Goal: Task Accomplishment & Management: Manage account settings

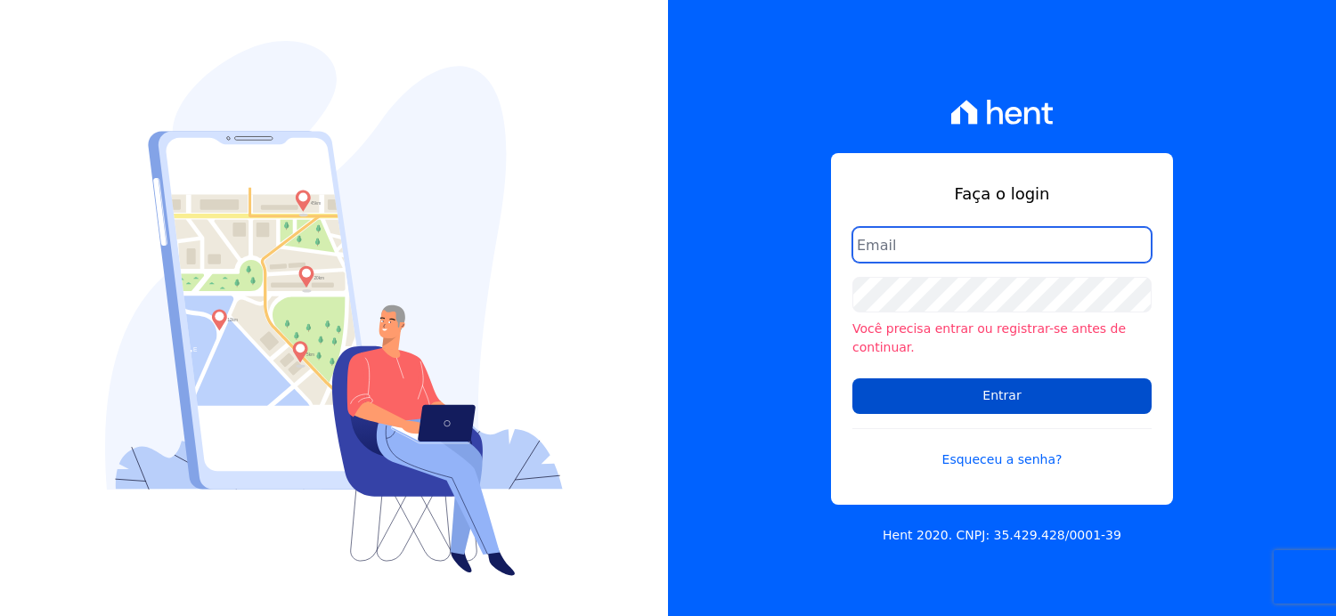
type input "arianne@petraeng.com.br"
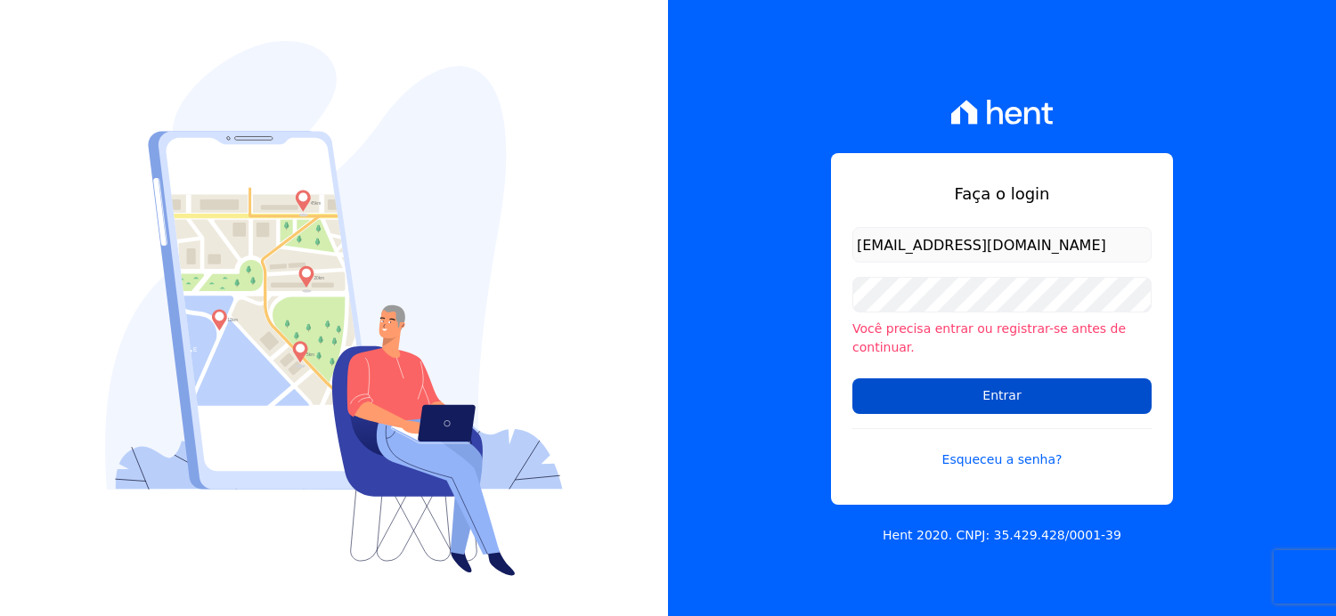
click at [1018, 400] on input "Entrar" at bounding box center [1001, 396] width 299 height 36
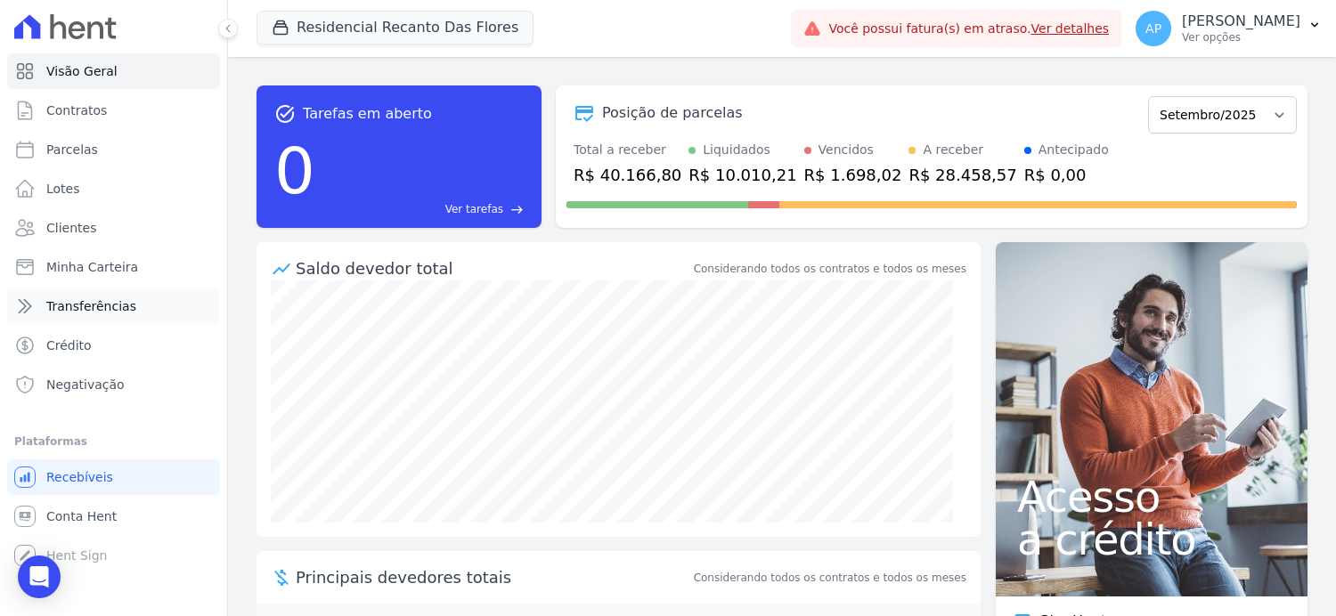
click at [74, 311] on span "Transferências" at bounding box center [91, 306] width 90 height 18
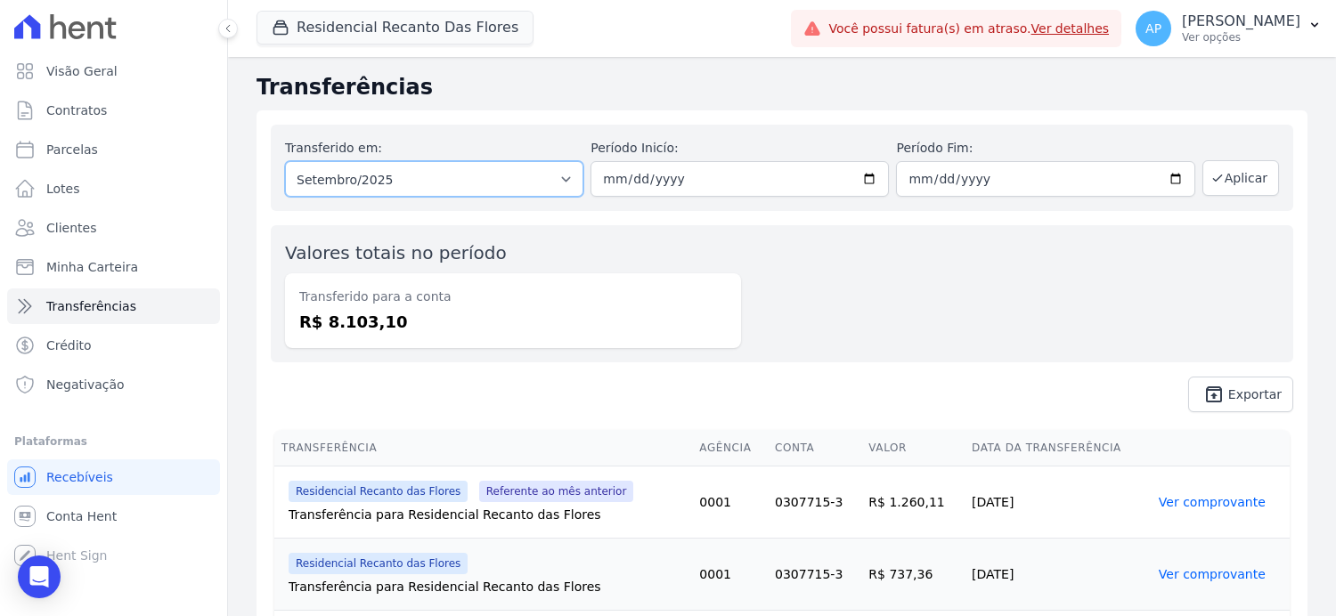
click at [563, 181] on select "Todos os meses Janeiro/2024 Fevereiro/2024 Março/2024 Abril/2024 Maio/2024 Junh…" at bounding box center [434, 179] width 298 height 36
select select "08/2025"
click at [285, 161] on select "Todos os meses Janeiro/2024 Fevereiro/2024 Março/2024 Abril/2024 Maio/2024 Junh…" at bounding box center [434, 179] width 298 height 36
click at [871, 178] on input "date" at bounding box center [739, 179] width 298 height 36
click at [868, 178] on input "date" at bounding box center [739, 179] width 298 height 36
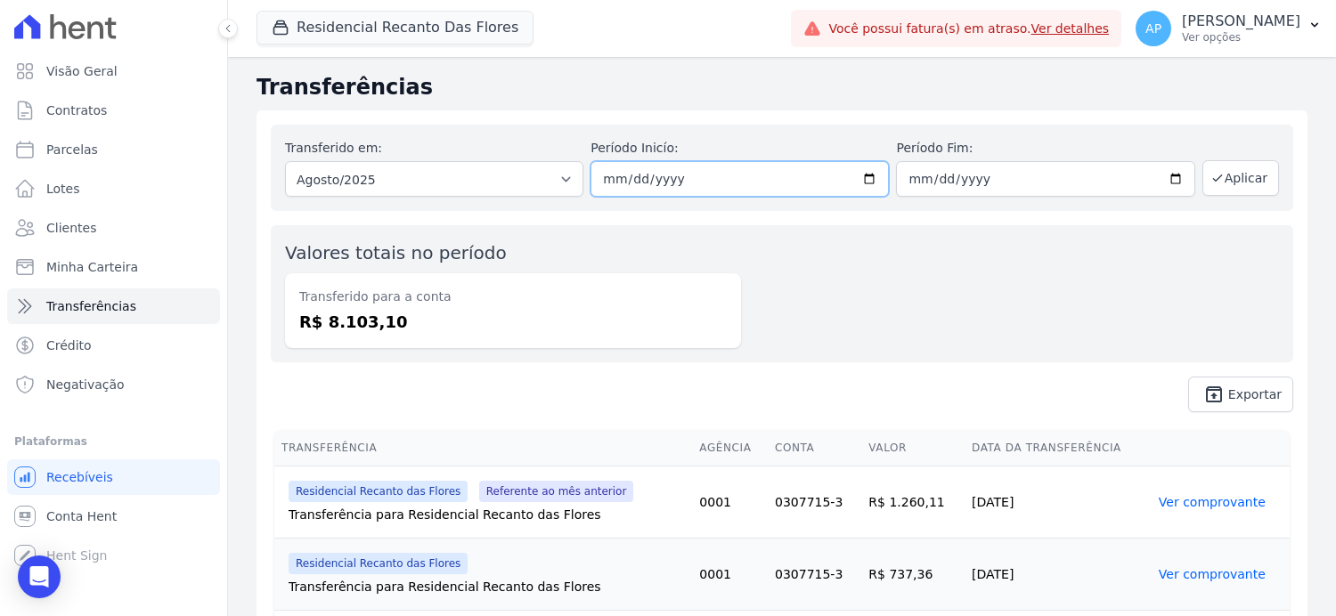
type input "[DATE]"
click at [1164, 175] on input "date" at bounding box center [1045, 179] width 298 height 36
type input "[DATE]"
click at [1237, 174] on button "Aplicar" at bounding box center [1240, 178] width 77 height 36
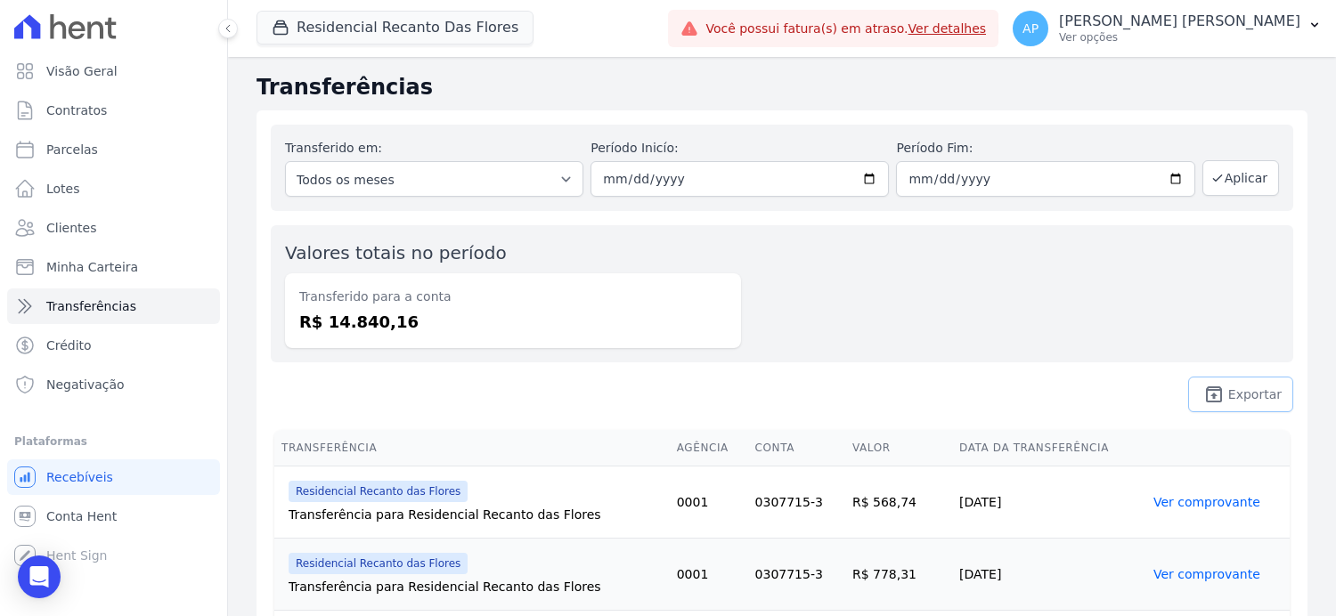
click at [1228, 389] on span "Exportar" at bounding box center [1254, 394] width 53 height 11
click at [987, 31] on link "Ver detalhes" at bounding box center [947, 28] width 78 height 14
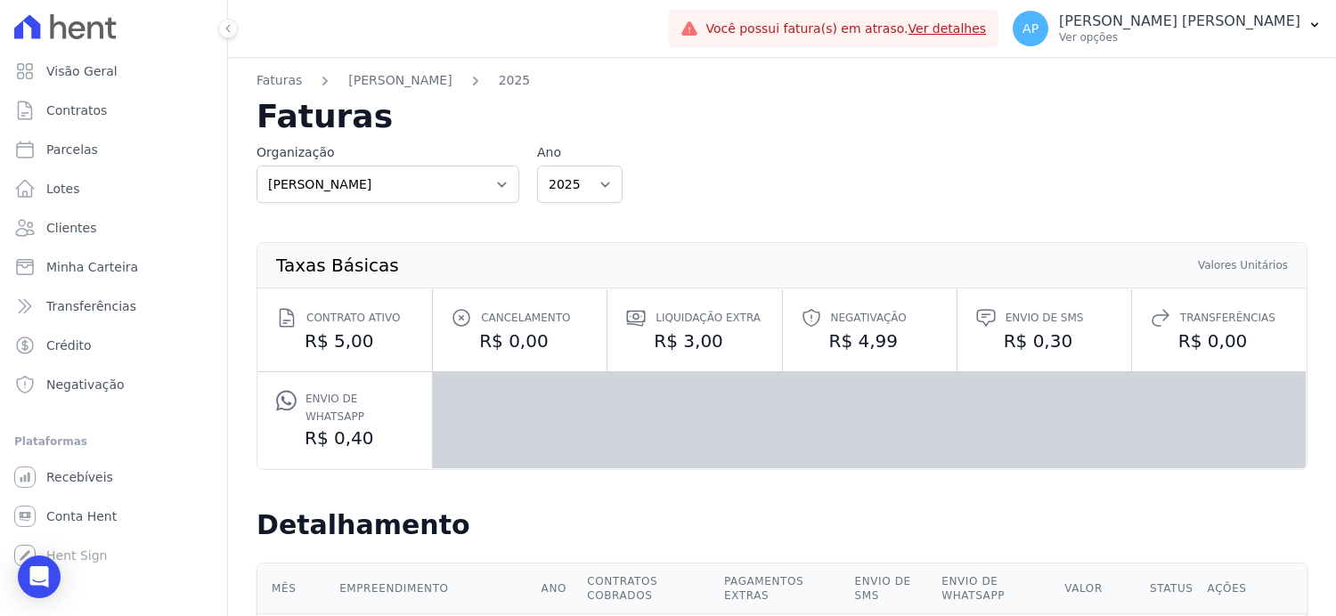
scroll to position [356, 0]
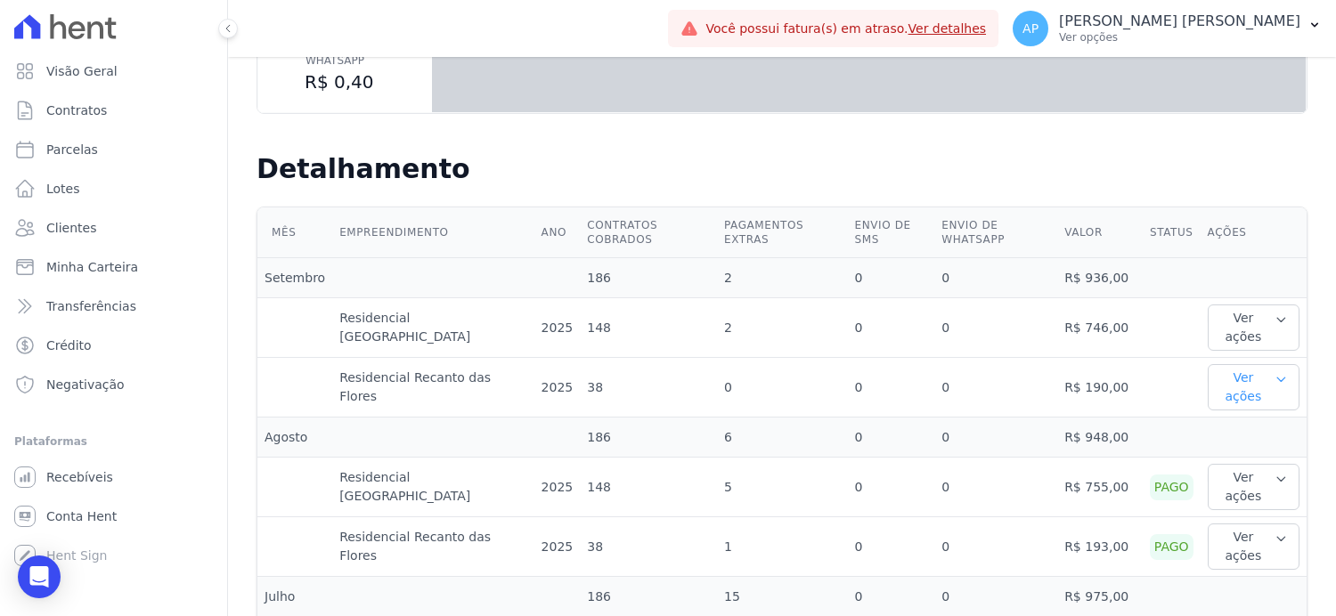
click at [1232, 364] on button "Ver ações" at bounding box center [1253, 387] width 92 height 46
click at [1238, 305] on button "Ver ações" at bounding box center [1253, 328] width 92 height 46
click at [86, 267] on span "Minha Carteira" at bounding box center [92, 267] width 92 height 18
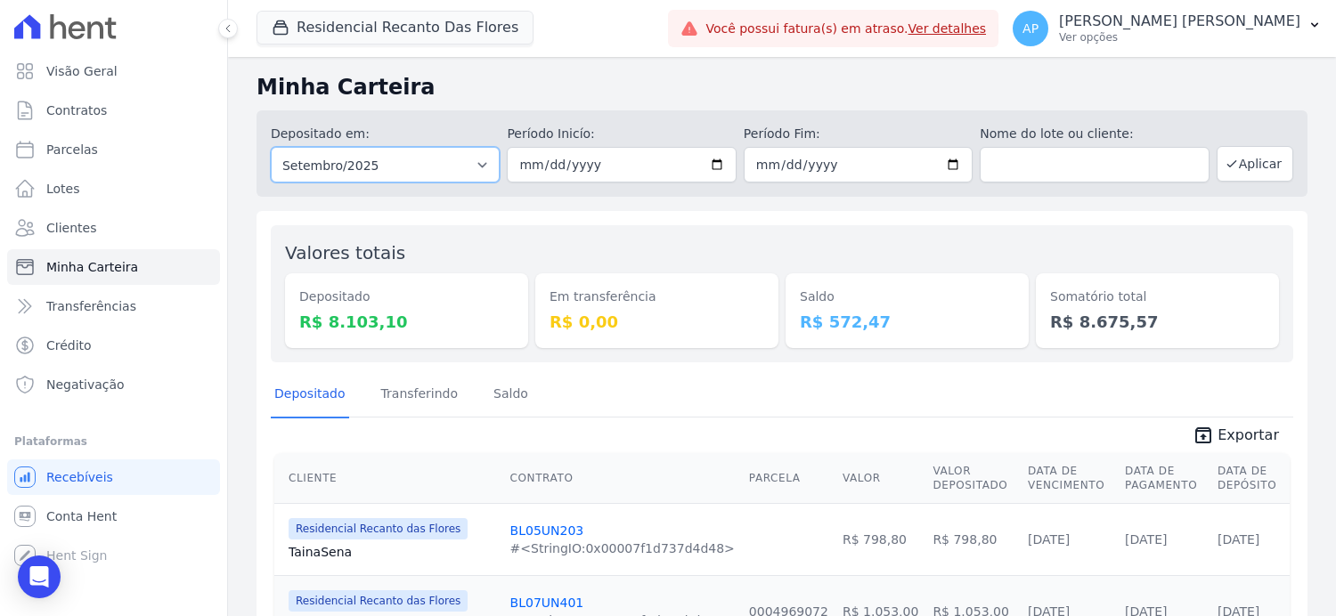
click at [482, 165] on select "Todos os meses Janeiro/2024 Fevereiro/2024 Março/2024 Abril/2024 Maio/2024 Junh…" at bounding box center [385, 165] width 229 height 36
select select "08/2025"
click at [271, 147] on select "Todos os meses Janeiro/2024 Fevereiro/2024 Março/2024 Abril/2024 Maio/2024 Junh…" at bounding box center [385, 165] width 229 height 36
click at [717, 160] on input "date" at bounding box center [621, 165] width 229 height 36
type input "[DATE]"
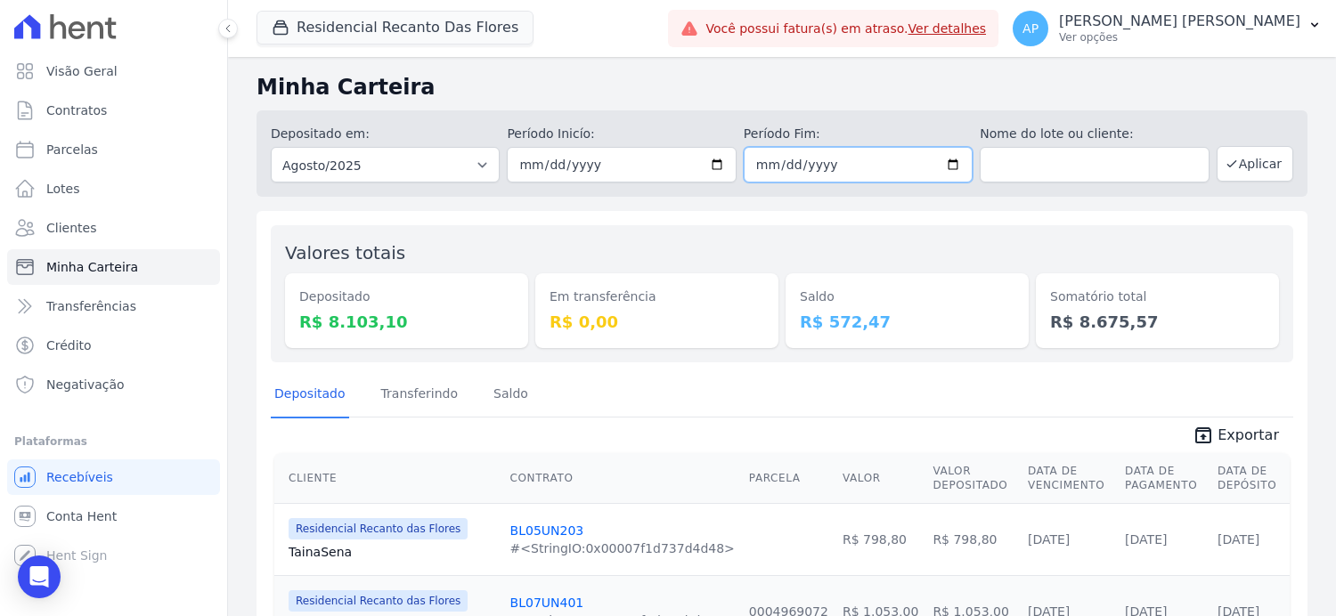
click at [944, 164] on input "date" at bounding box center [858, 165] width 229 height 36
type input "[DATE]"
click at [1258, 159] on button "Aplicar" at bounding box center [1254, 164] width 77 height 36
click at [1227, 435] on span "Exportar" at bounding box center [1247, 435] width 61 height 21
